Goal: Information Seeking & Learning: Check status

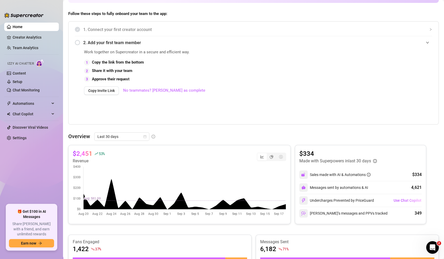
scroll to position [59, 0]
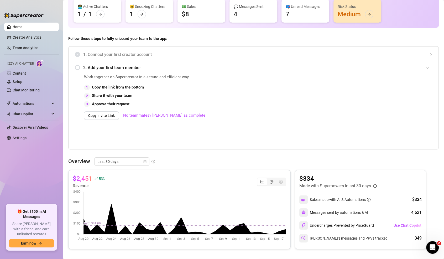
click at [139, 166] on div "Overview Last 30 days $2,451 53 % Revenue $334 Made with Superpowers in last 30…" at bounding box center [253, 256] width 371 height 199
click at [138, 163] on span "Last 30 days" at bounding box center [122, 162] width 49 height 8
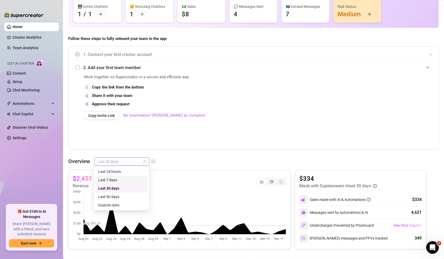
click at [129, 179] on div "Last 7 days" at bounding box center [121, 180] width 47 height 6
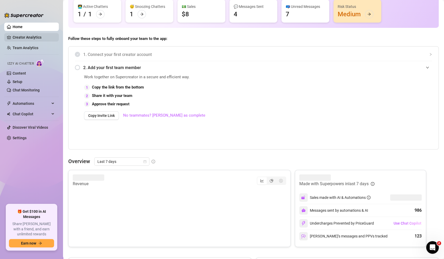
click at [43, 39] on link "Creator Analytics" at bounding box center [34, 37] width 42 height 8
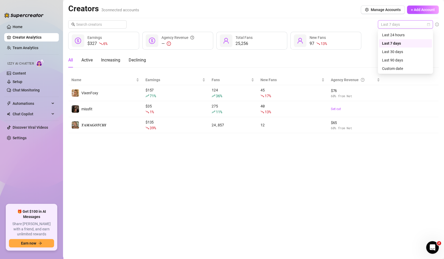
click at [390, 27] on span "Last 7 days" at bounding box center [405, 24] width 49 height 8
click at [388, 53] on div "Last 30 days" at bounding box center [405, 52] width 47 height 6
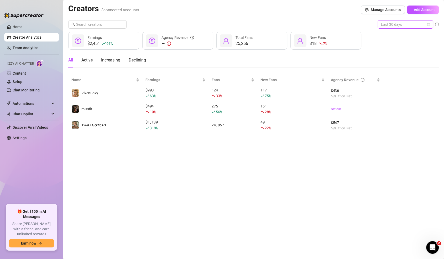
click at [391, 27] on span "Last 30 days" at bounding box center [405, 24] width 49 height 8
click at [391, 33] on div "Last 24 hours" at bounding box center [405, 35] width 47 height 6
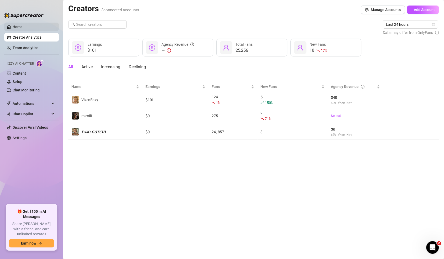
click at [23, 29] on link "Home" at bounding box center [18, 27] width 10 height 4
